Goal: Task Accomplishment & Management: Manage account settings

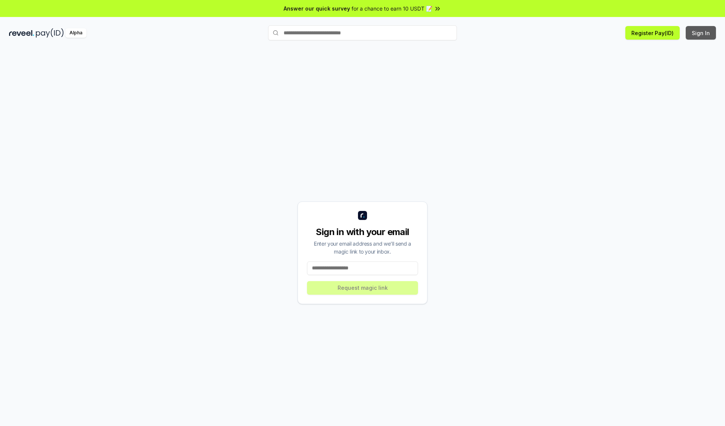
click at [701, 33] on button "Sign In" at bounding box center [701, 33] width 30 height 14
type input "**********"
click at [362, 288] on button "Request magic link" at bounding box center [362, 288] width 111 height 14
